Goal: Task Accomplishment & Management: Use online tool/utility

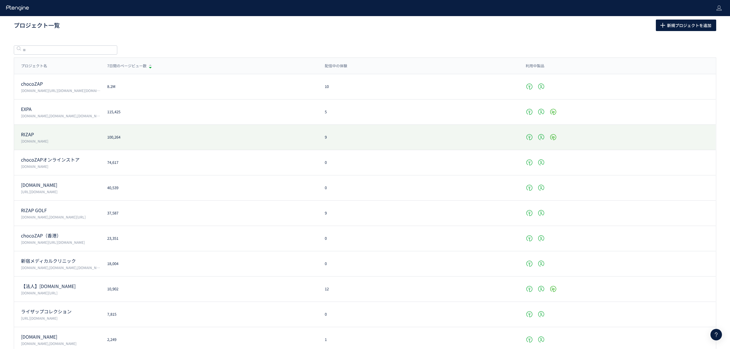
click at [52, 133] on p "RIZAP" at bounding box center [60, 134] width 79 height 7
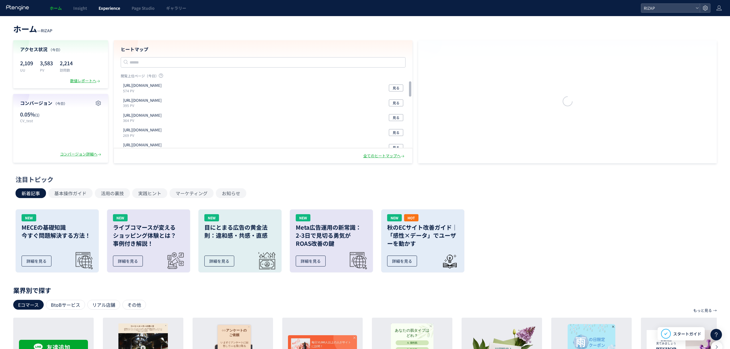
click at [106, 5] on span "Experience" at bounding box center [110, 8] width 22 height 6
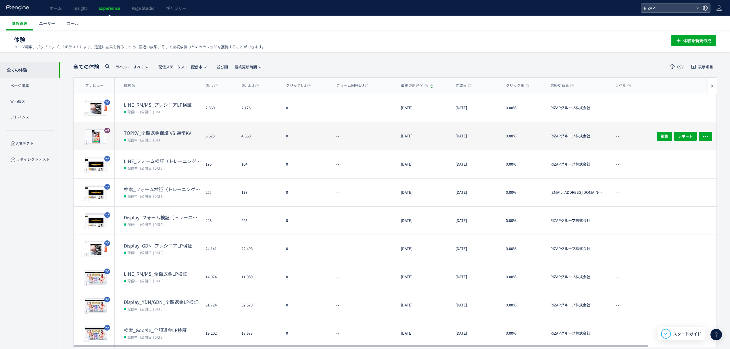
click at [158, 131] on dt "TOPKV_全額返金保証 VS 通常KV" at bounding box center [162, 133] width 77 height 7
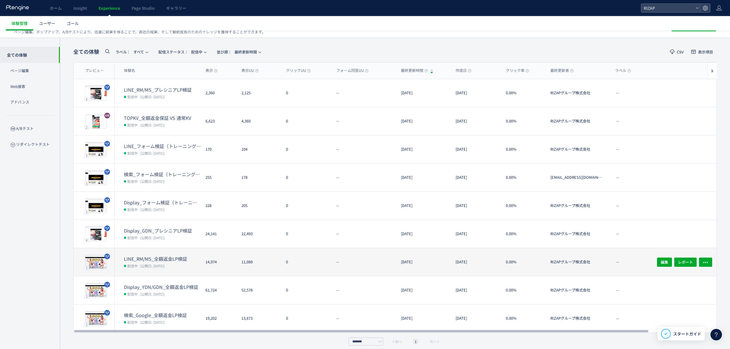
scroll to position [20, 0]
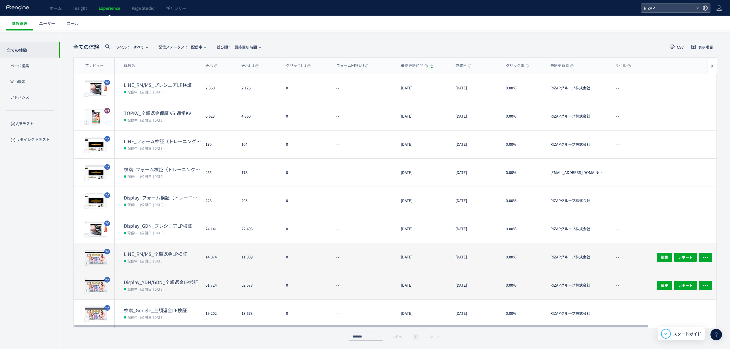
click at [162, 282] on dt "Display_YDN/GDN_全額返金LP検証" at bounding box center [162, 282] width 77 height 7
